Goal: Book appointment/travel/reservation

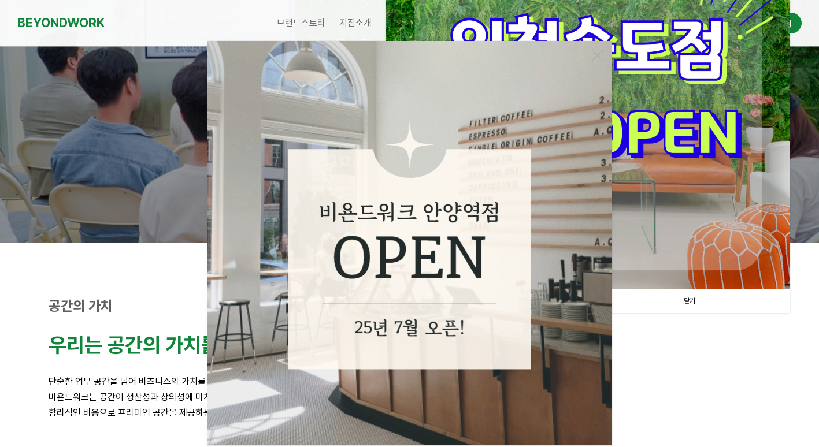
scroll to position [231, 0]
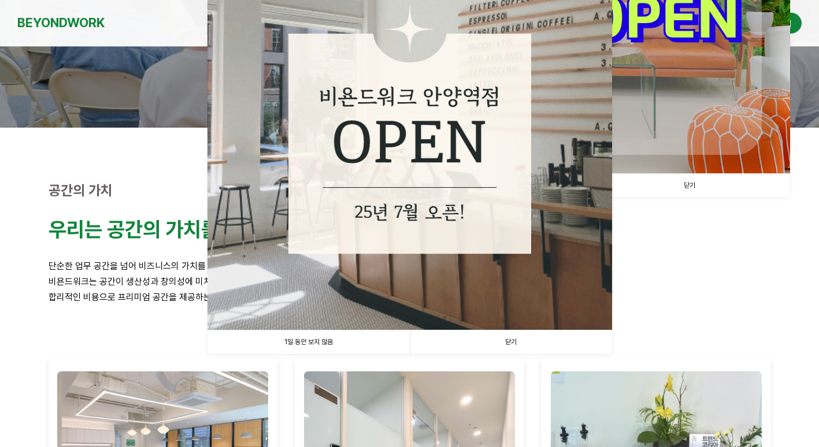
click at [520, 339] on link "닫기" at bounding box center [511, 343] width 202 height 24
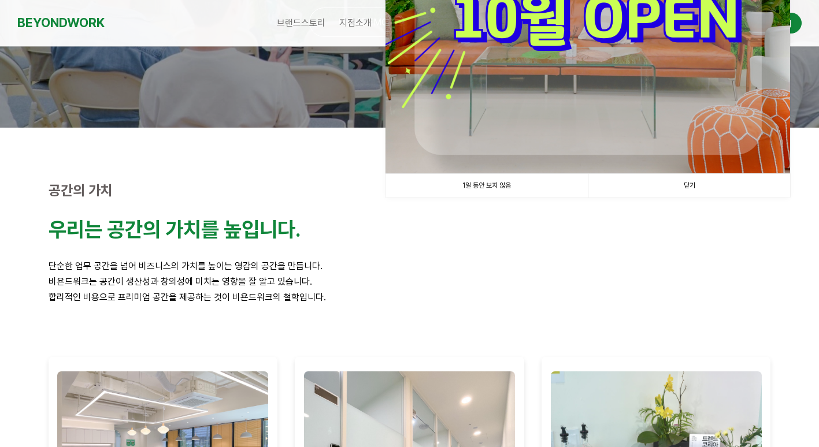
click at [691, 184] on link "닫기" at bounding box center [689, 186] width 202 height 24
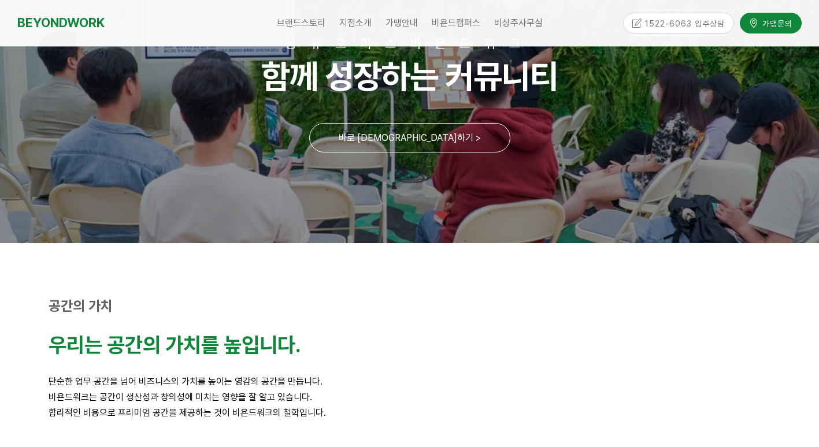
scroll to position [0, 0]
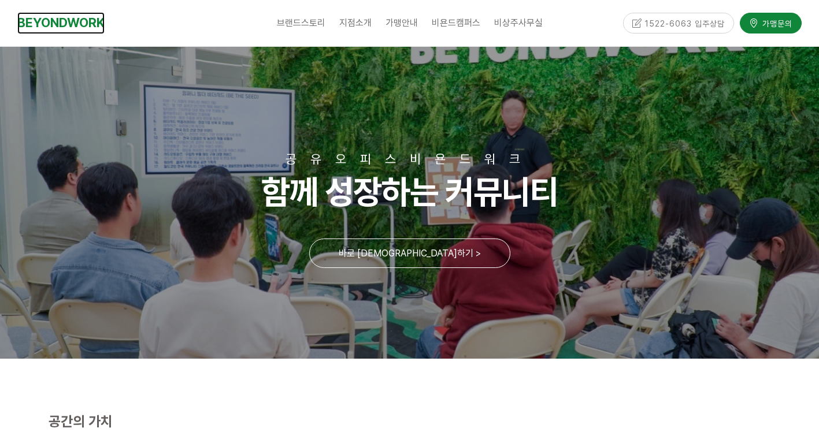
click at [72, 19] on link "BEYONDWORK" at bounding box center [60, 22] width 87 height 21
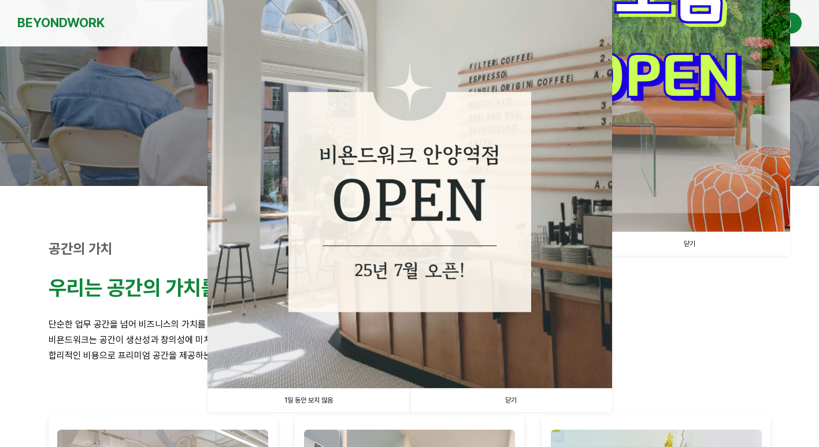
scroll to position [173, 0]
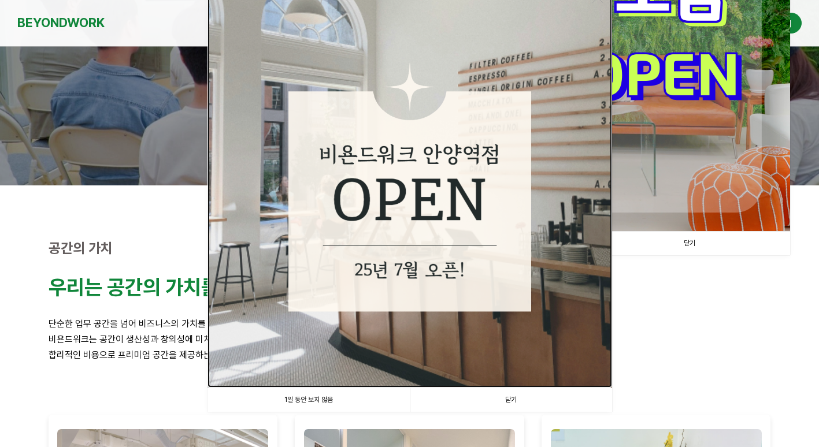
click at [427, 168] on img at bounding box center [410, 185] width 405 height 405
click at [517, 404] on link "닫기" at bounding box center [511, 400] width 202 height 24
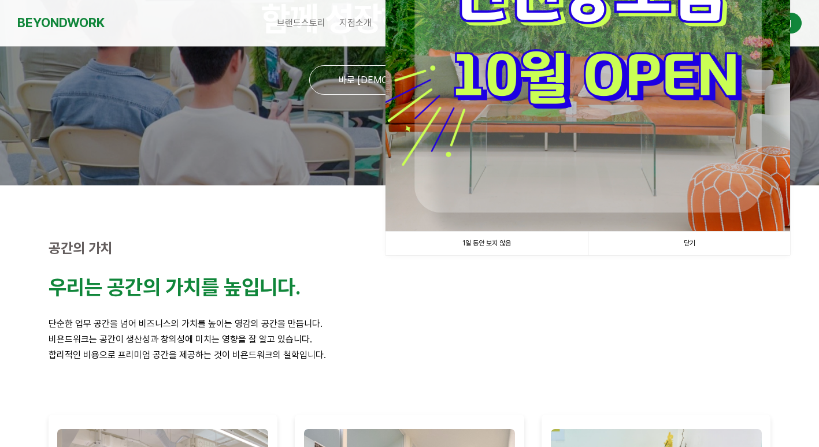
scroll to position [58, 0]
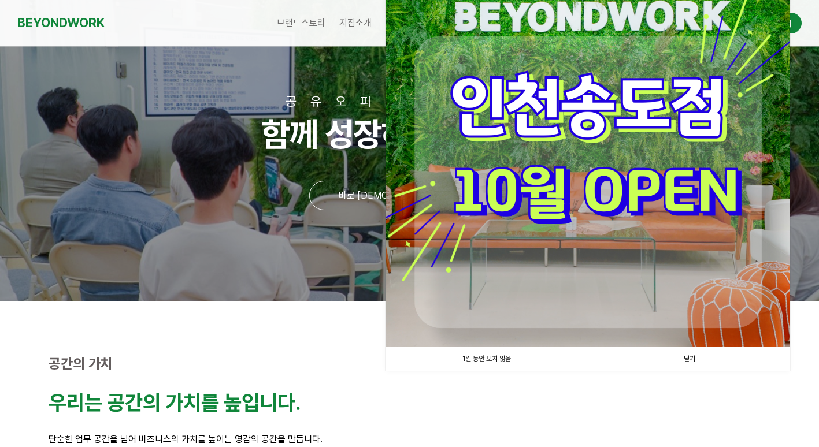
click at [688, 359] on link "닫기" at bounding box center [689, 359] width 202 height 24
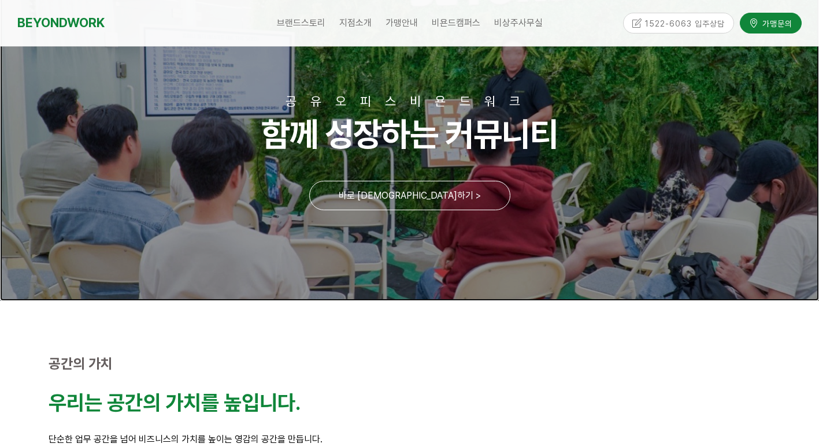
click at [447, 201] on link at bounding box center [409, 145] width 819 height 312
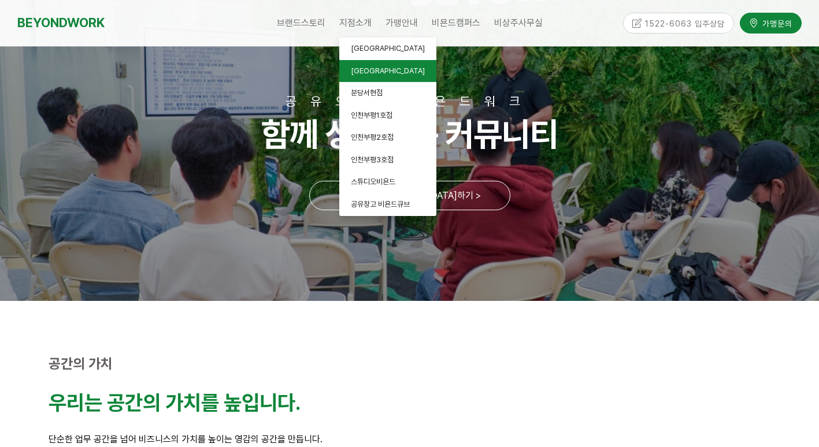
click at [376, 68] on span "[GEOGRAPHIC_DATA]" at bounding box center [388, 70] width 74 height 9
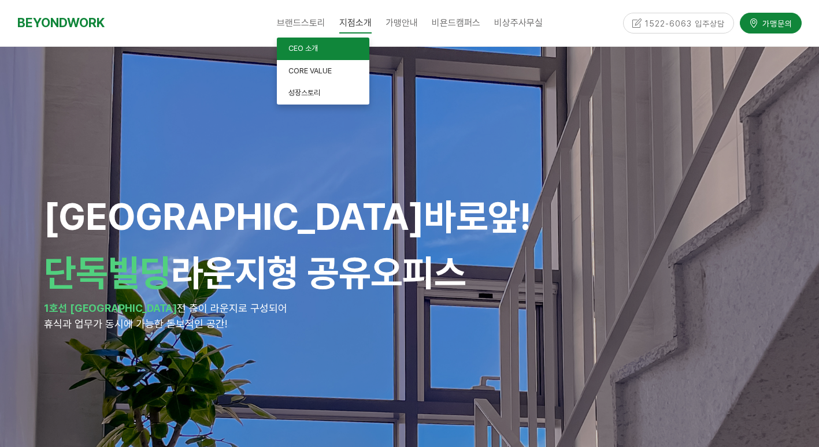
click at [312, 54] on link "CEO 소개" at bounding box center [323, 49] width 92 height 23
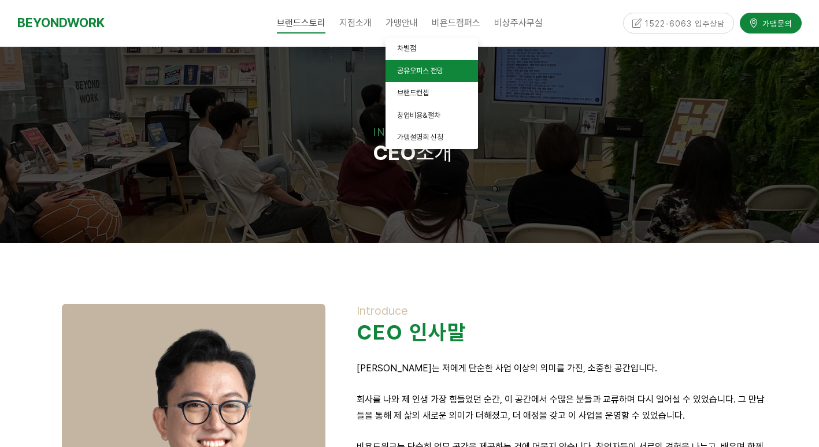
click at [414, 69] on span "공유오피스 전망" at bounding box center [420, 70] width 46 height 9
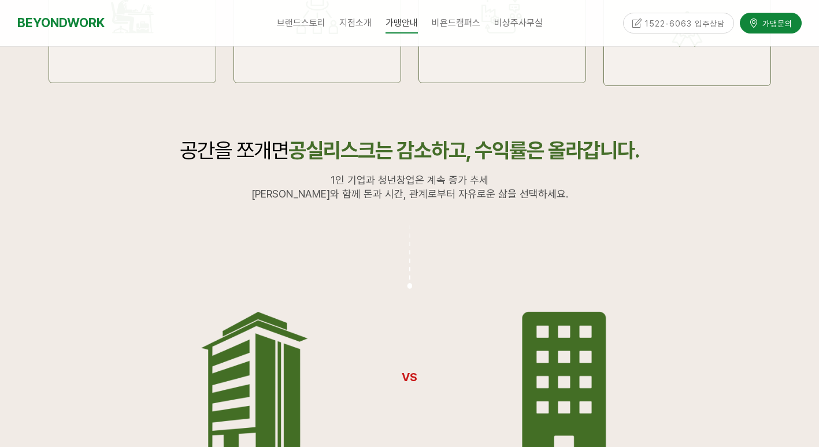
scroll to position [809, 0]
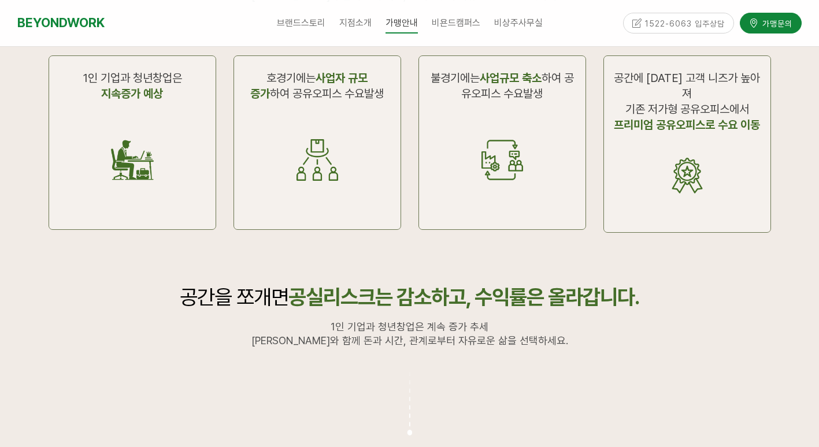
click at [633, 23] on div "1522-6063 입주상담" at bounding box center [679, 23] width 112 height 20
click at [655, 23] on div "1522-6063 입주상담" at bounding box center [679, 23] width 112 height 20
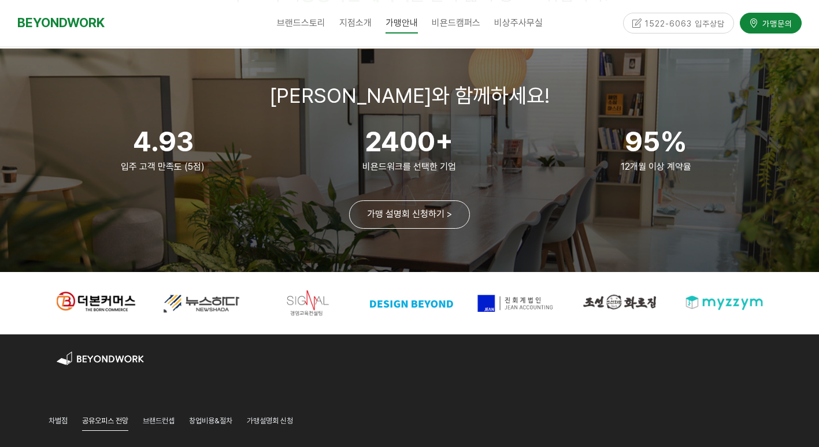
scroll to position [2197, 0]
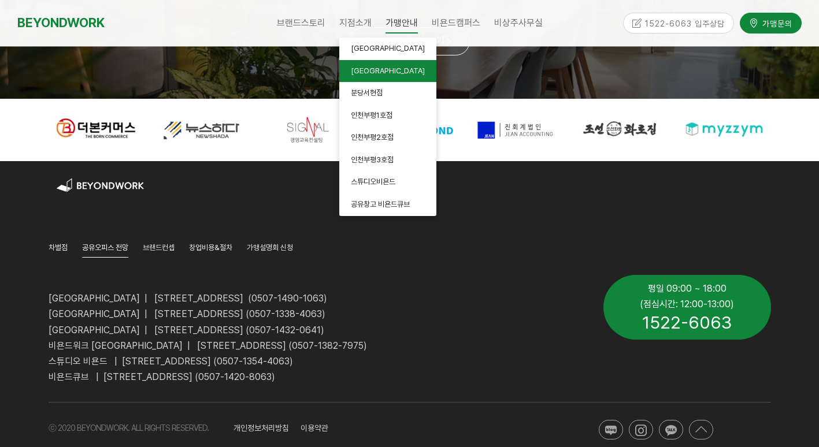
click at [362, 68] on span "[GEOGRAPHIC_DATA]" at bounding box center [388, 70] width 74 height 9
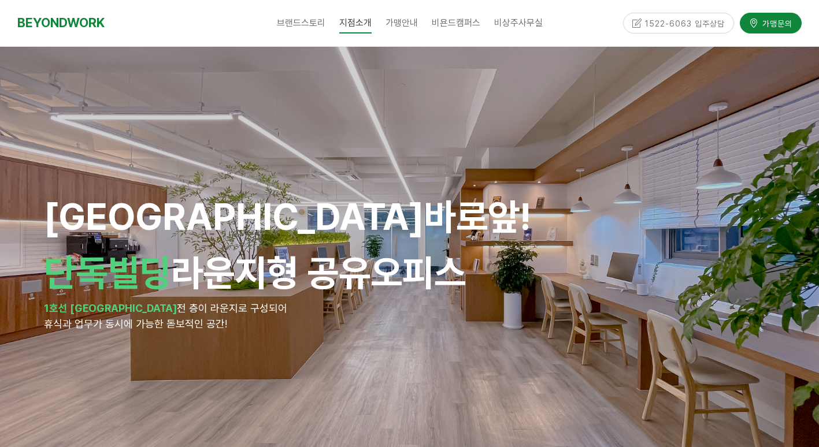
click at [642, 21] on div "1522-6063 입주상담" at bounding box center [679, 23] width 112 height 20
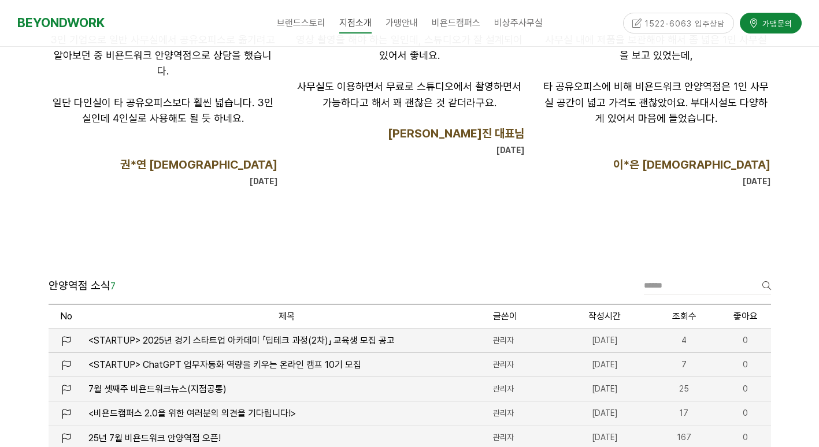
scroll to position [1445, 0]
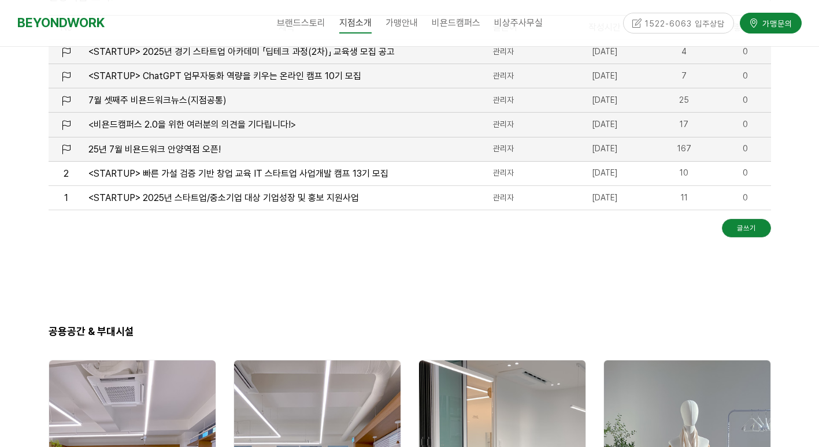
click at [641, 25] on div "1522-6063 입주상담" at bounding box center [679, 23] width 112 height 20
click at [657, 21] on div "1522-6063 입주상담" at bounding box center [679, 23] width 112 height 20
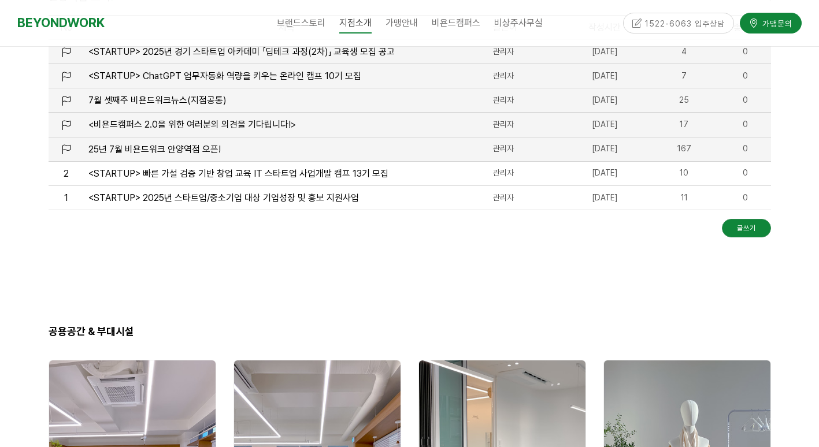
click at [657, 21] on div "1522-6063 입주상담" at bounding box center [679, 23] width 112 height 20
drag, startPoint x: 657, startPoint y: 21, endPoint x: 641, endPoint y: 21, distance: 16.8
click at [641, 21] on div "1522-6063 입주상담" at bounding box center [679, 23] width 112 height 20
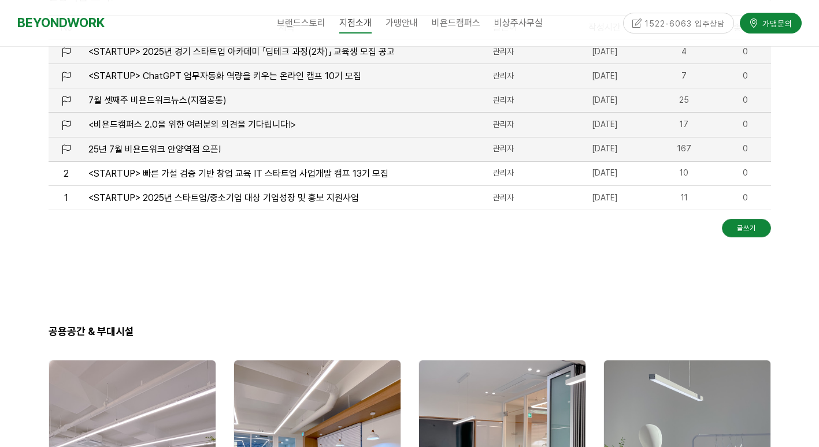
click at [634, 22] on div "1522-6063 입주상담" at bounding box center [679, 23] width 112 height 20
click at [634, 23] on div "1522-6063 입주상담" at bounding box center [679, 23] width 112 height 20
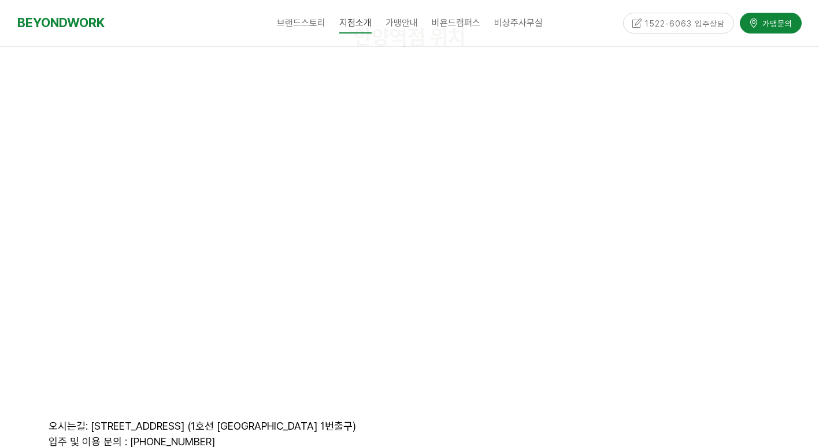
scroll to position [4827, 0]
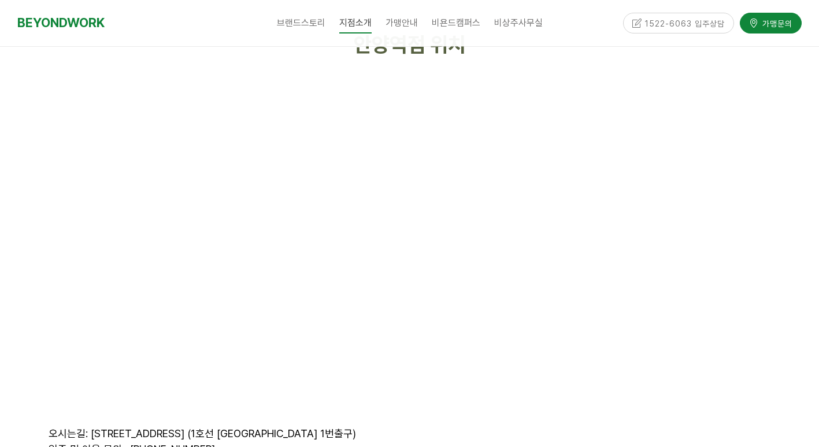
click at [117, 24] on div "BEYONDWORK" at bounding box center [112, 23] width 190 height 46
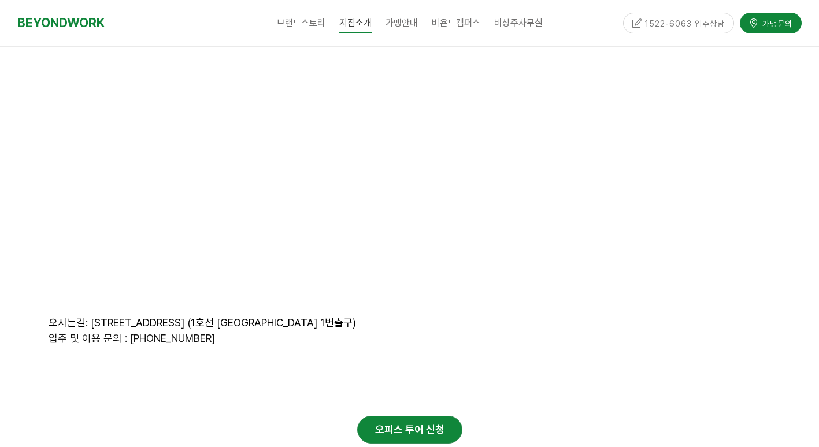
scroll to position [5001, 0]
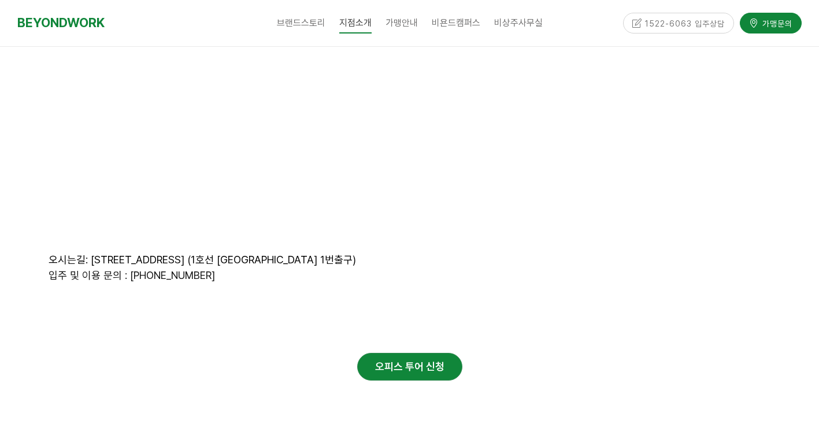
click at [163, 398] on div at bounding box center [410, 427] width 723 height 58
click at [203, 353] on div "오피스 투어 신청" at bounding box center [410, 367] width 723 height 28
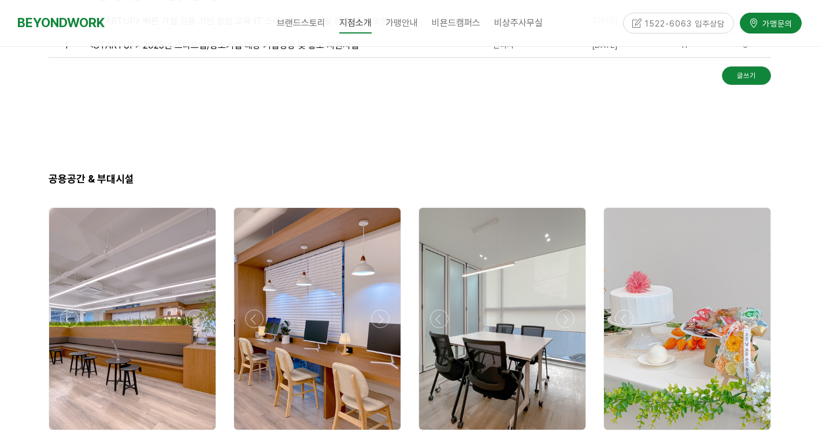
scroll to position [1676, 0]
